Goal: Transaction & Acquisition: Purchase product/service

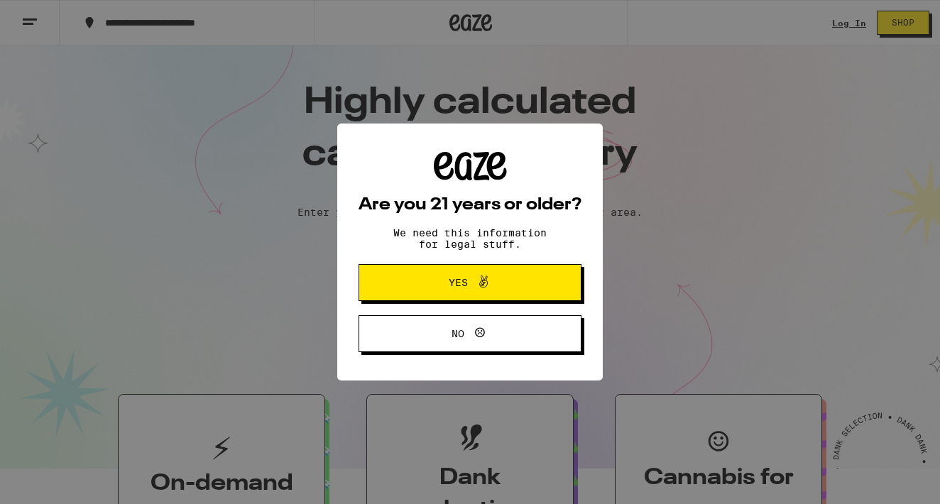
click at [528, 290] on button "Yes" at bounding box center [470, 282] width 223 height 37
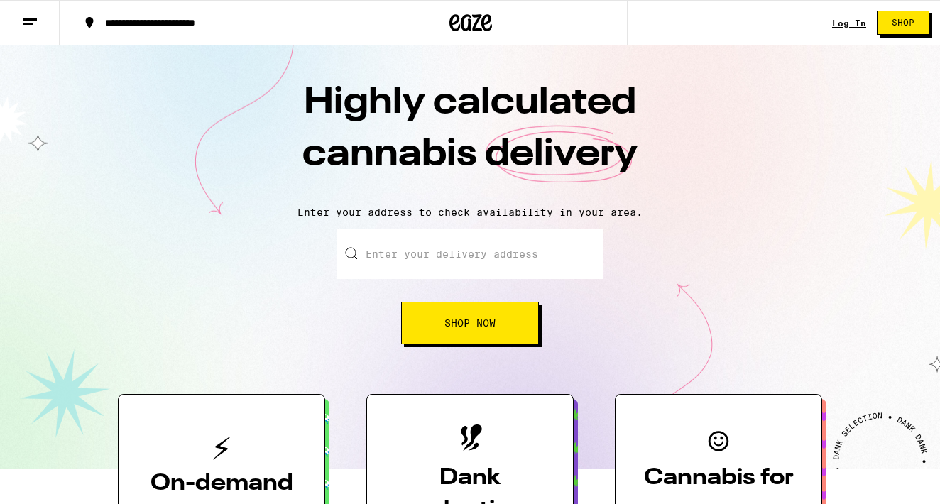
click at [853, 23] on link "Log In" at bounding box center [849, 22] width 34 height 9
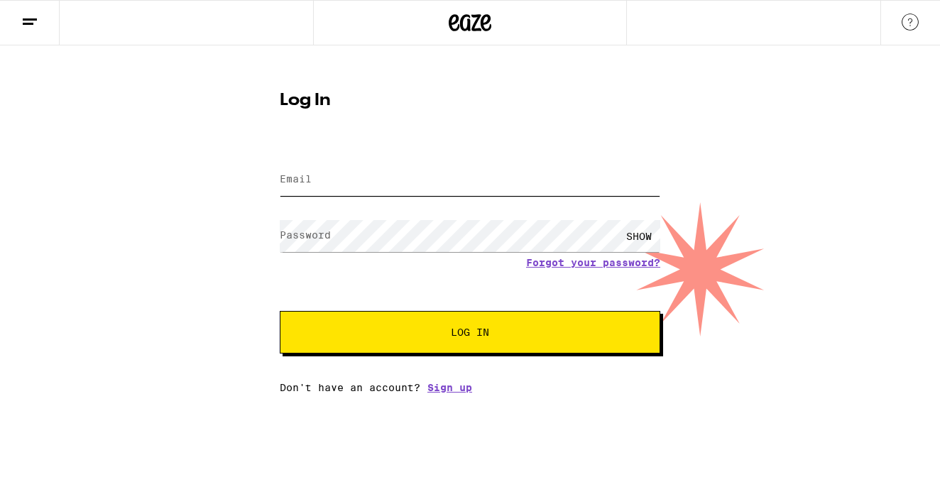
type input "[EMAIL_ADDRESS][DOMAIN_NAME]"
click at [470, 334] on button "Log In" at bounding box center [470, 332] width 381 height 43
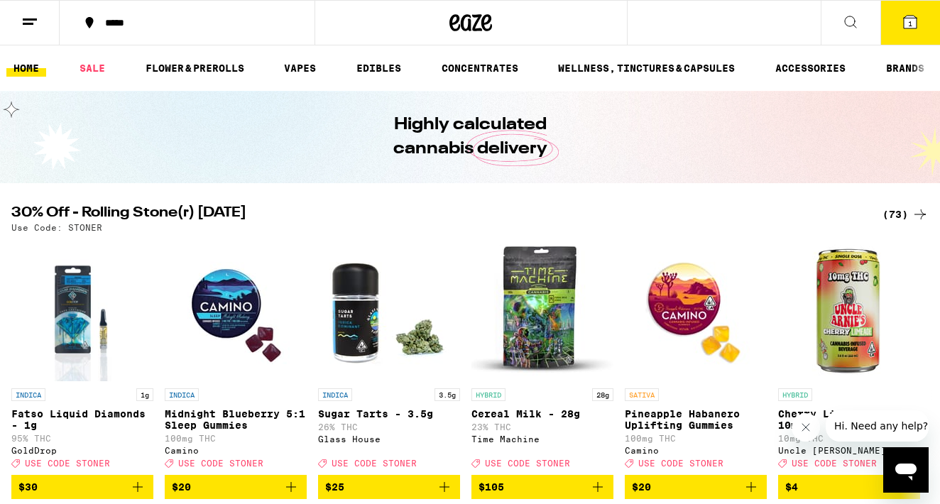
click at [42, 21] on button at bounding box center [30, 23] width 60 height 45
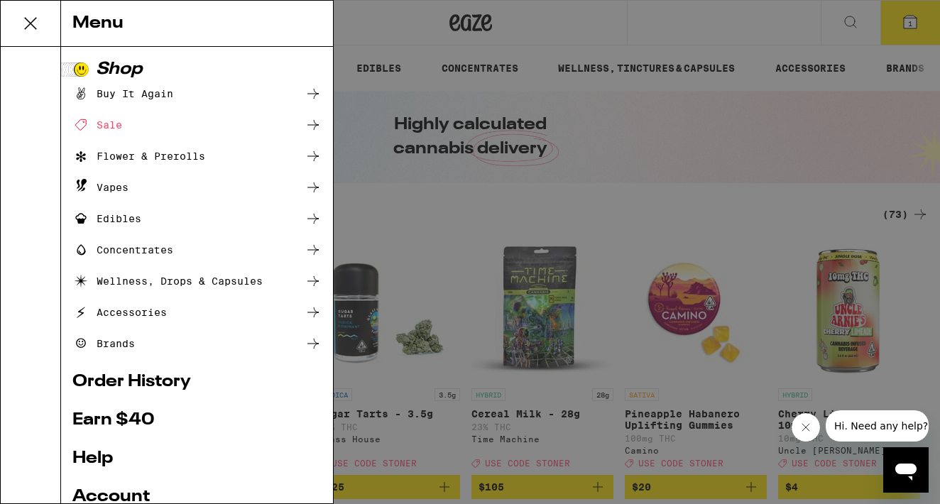
click at [128, 496] on link "Account" at bounding box center [196, 497] width 249 height 17
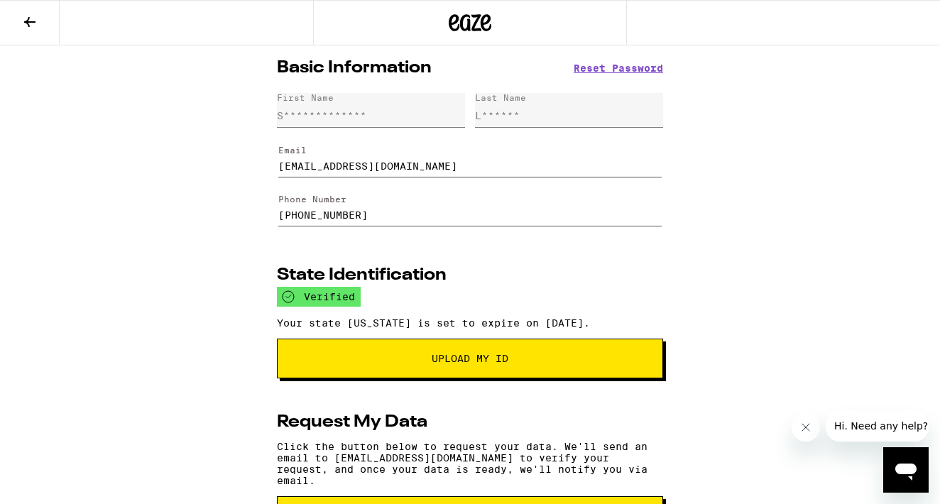
click at [33, 27] on icon at bounding box center [29, 21] width 17 height 17
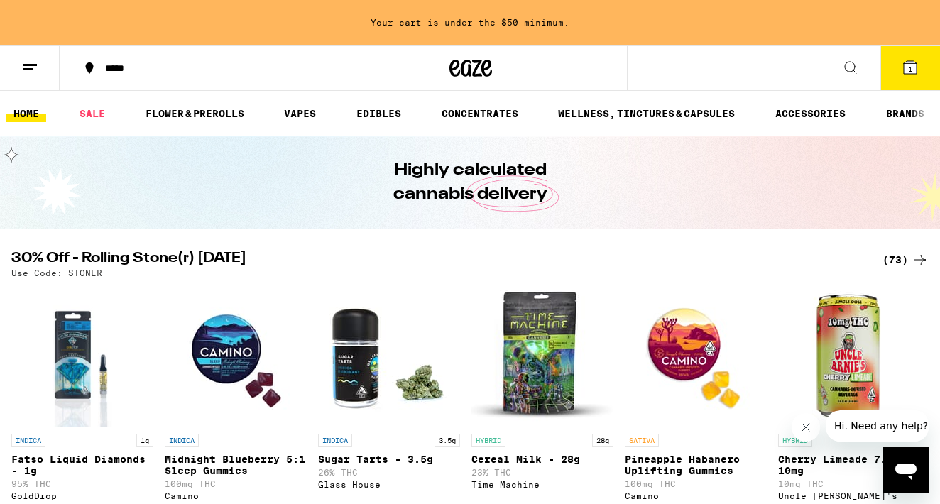
click at [910, 68] on span "1" at bounding box center [910, 69] width 4 height 9
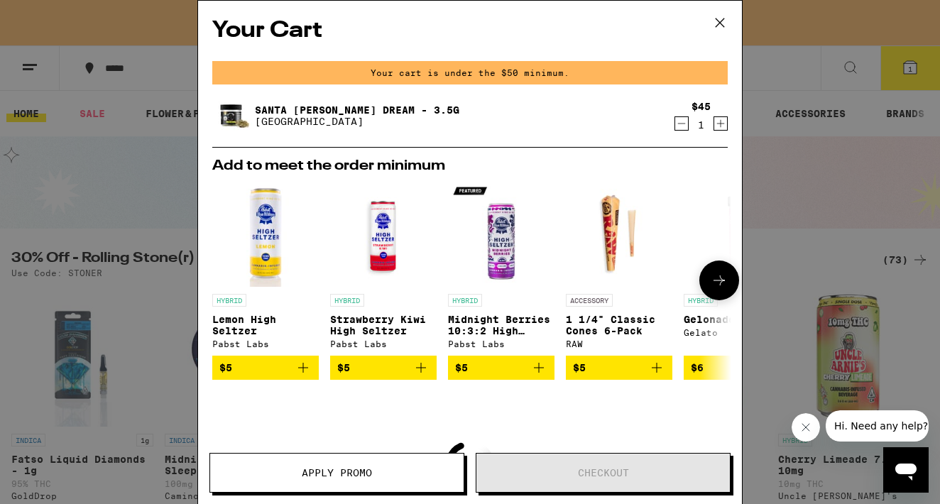
click at [295, 375] on icon "Add to bag" at bounding box center [303, 367] width 17 height 17
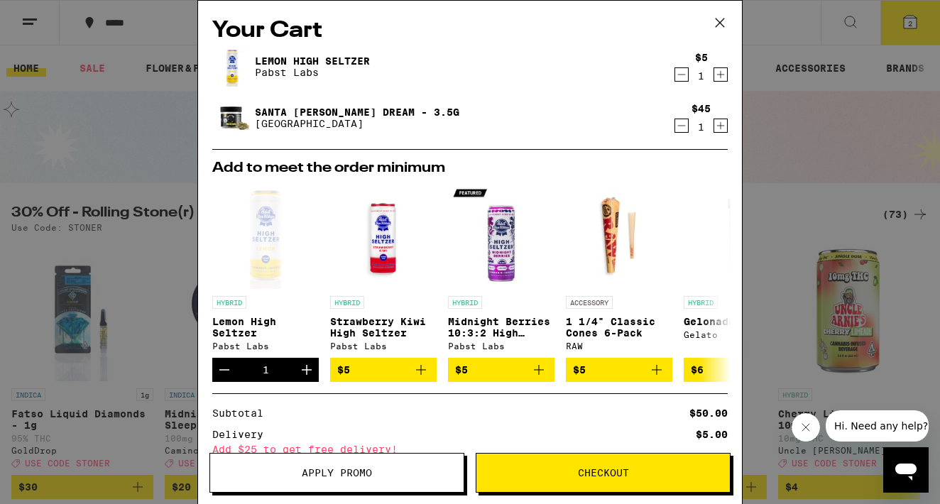
click at [555, 468] on span "Checkout" at bounding box center [604, 473] width 254 height 10
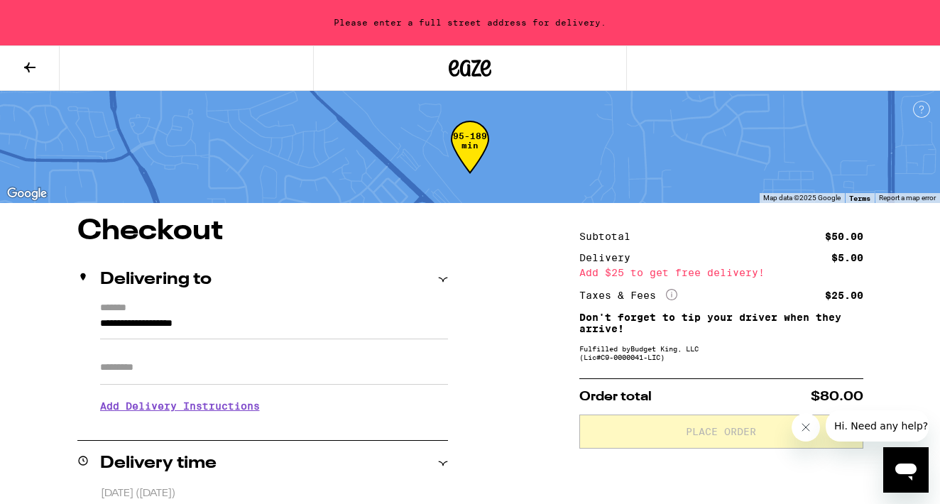
click at [23, 58] on button at bounding box center [30, 68] width 60 height 45
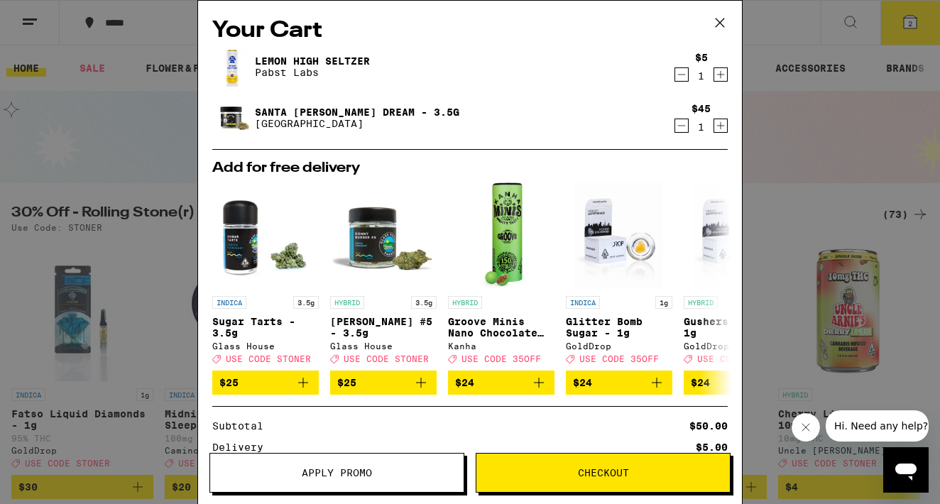
click at [717, 21] on icon at bounding box center [719, 22] width 21 height 21
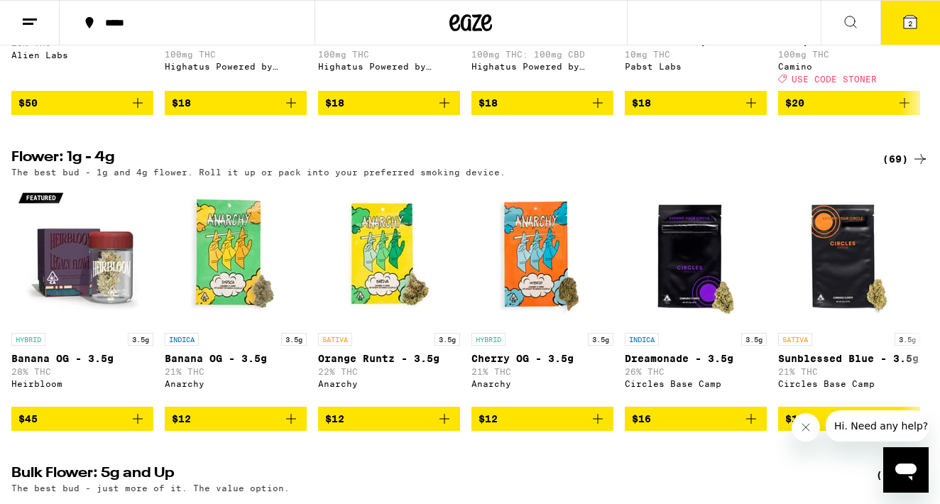
scroll to position [1069, 0]
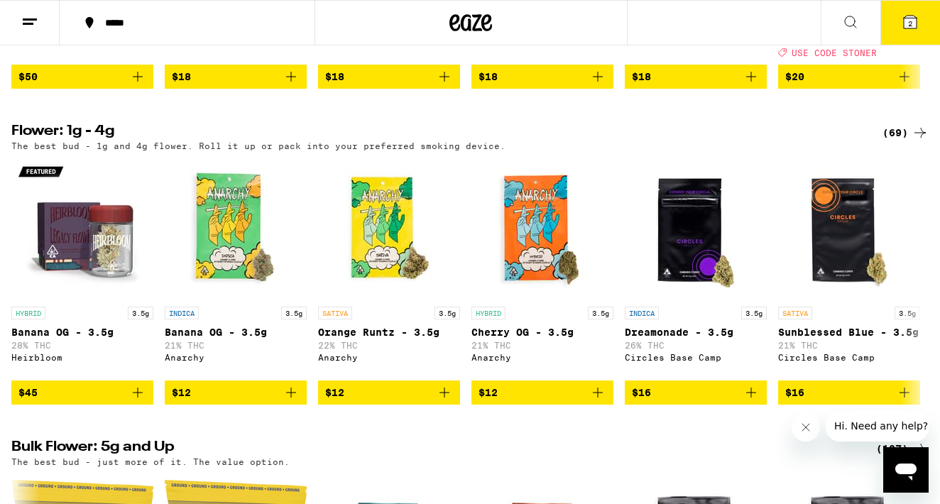
click at [903, 141] on div "(69)" at bounding box center [906, 132] width 46 height 17
